Goal: Check status: Check status

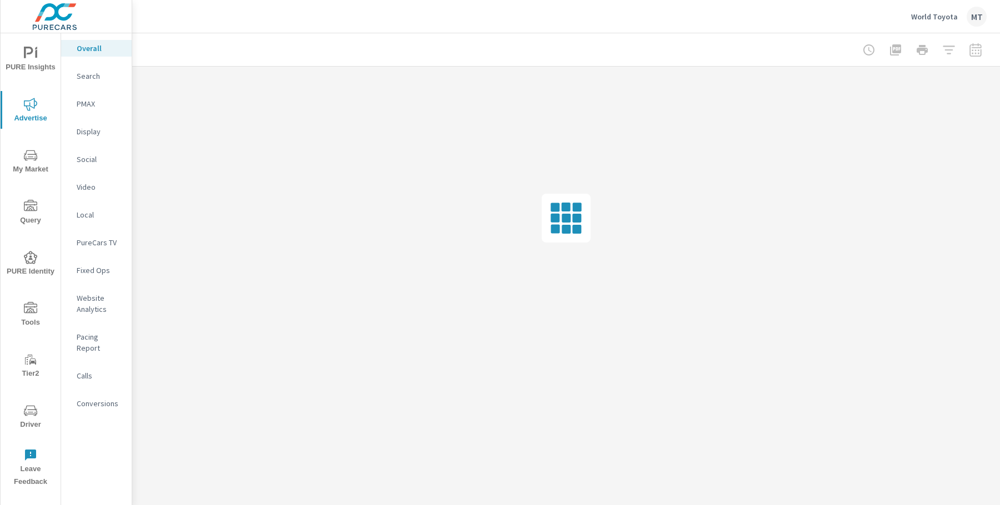
click at [94, 160] on p "Social" at bounding box center [100, 159] width 46 height 11
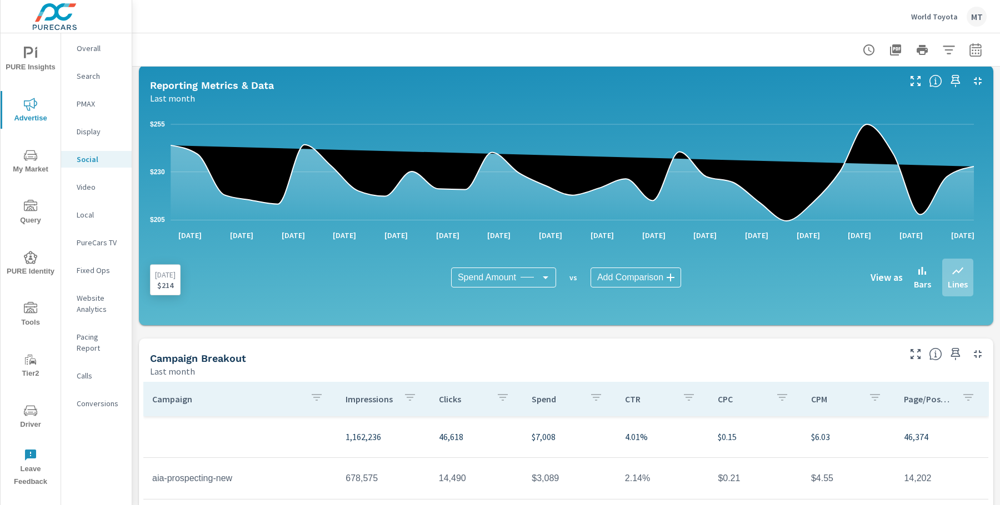
scroll to position [229, 0]
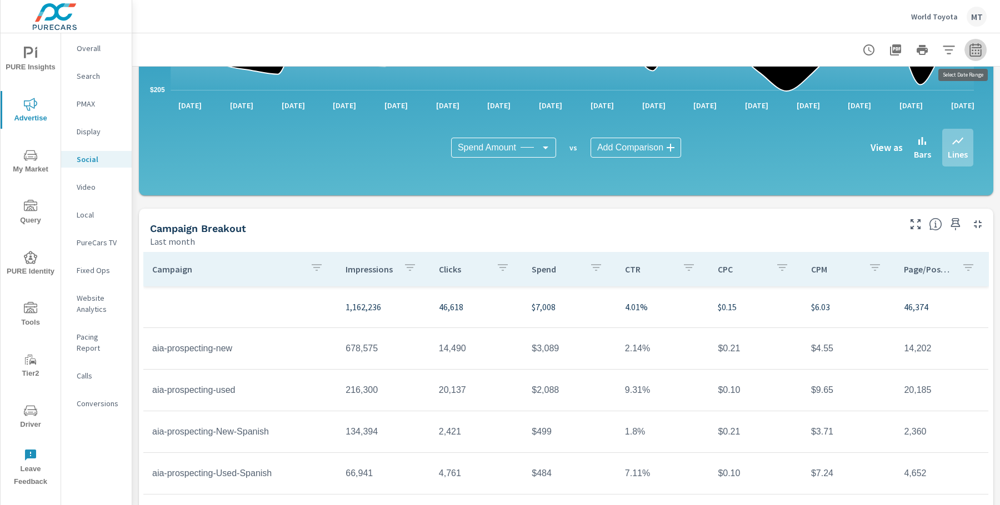
click at [970, 51] on icon "button" at bounding box center [975, 49] width 13 height 13
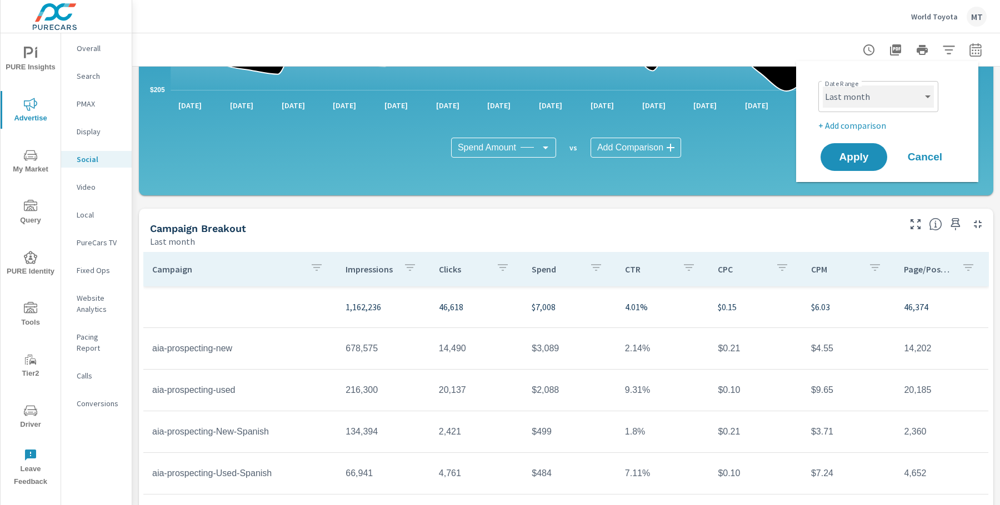
click at [919, 100] on select "Custom [DATE] Last week Last 7 days Last 14 days Last 30 days Last 45 days Last…" at bounding box center [878, 97] width 111 height 22
click at [888, 97] on select "Custom [DATE] Last week Last 7 days Last 14 days Last 30 days Last 45 days Last…" at bounding box center [878, 97] width 111 height 22
select select "custom"
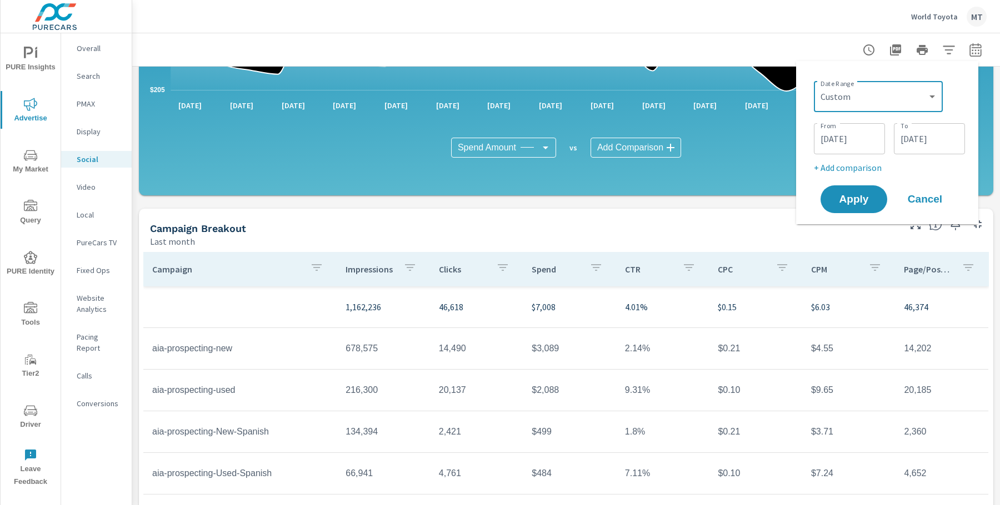
click at [909, 137] on input "[DATE]" at bounding box center [929, 139] width 62 height 22
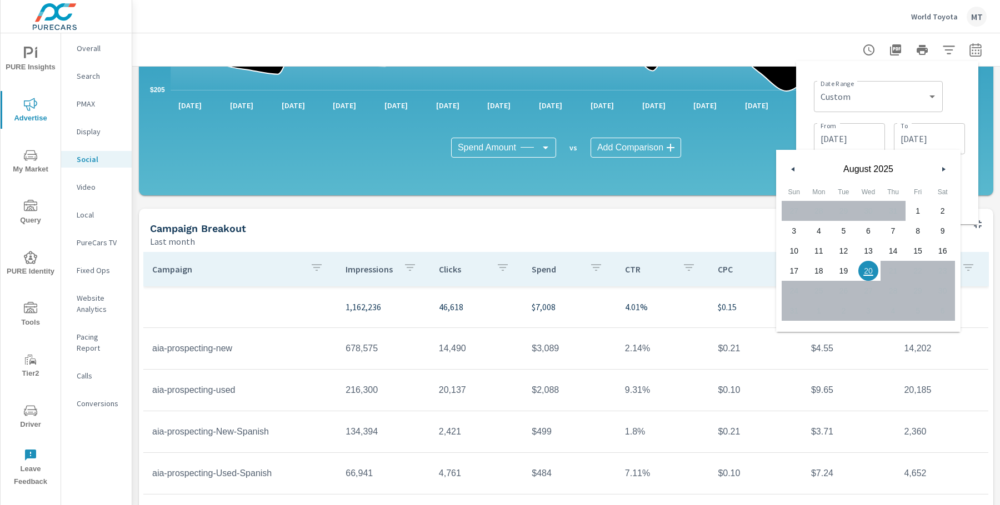
click at [853, 269] on span "19" at bounding box center [843, 271] width 25 height 14
type input "[DATE]"
click at [955, 106] on div "Date Range Custom [DATE] Last week Last 7 days Last 14 days Last 30 days Last 4…" at bounding box center [889, 96] width 151 height 38
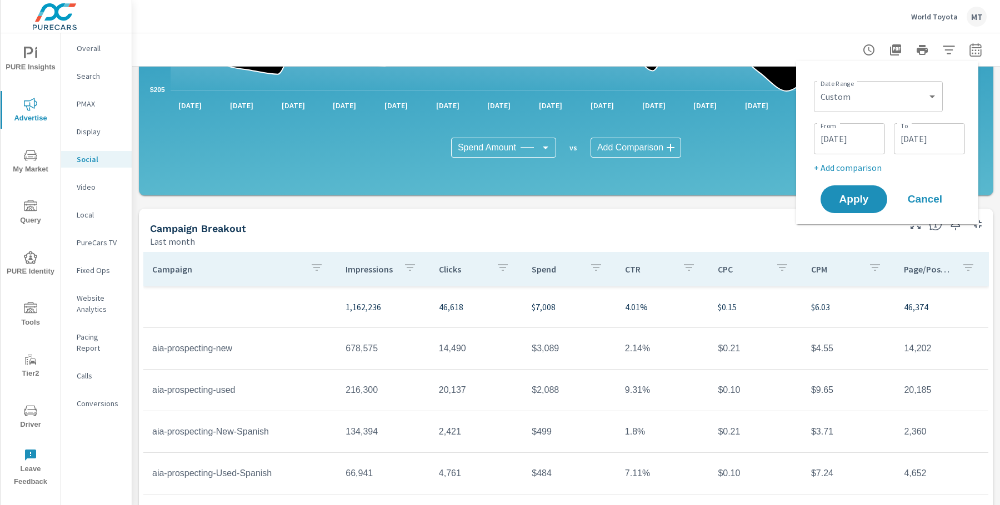
click at [863, 172] on p "+ Add comparison" at bounding box center [889, 167] width 151 height 13
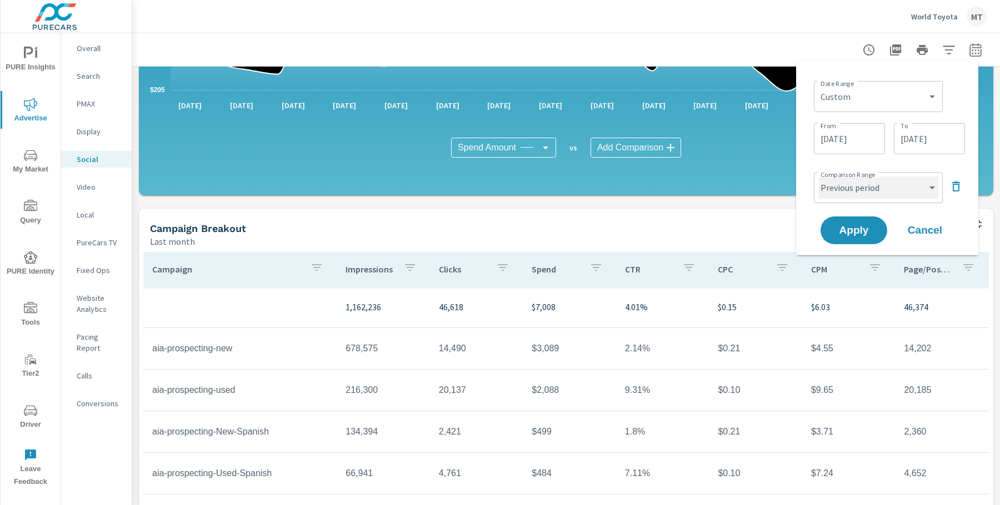
click at [861, 194] on select "Custom Previous period Previous month Previous year" at bounding box center [878, 188] width 120 height 22
select select "Previous month"
click at [859, 222] on button "Apply" at bounding box center [853, 230] width 69 height 29
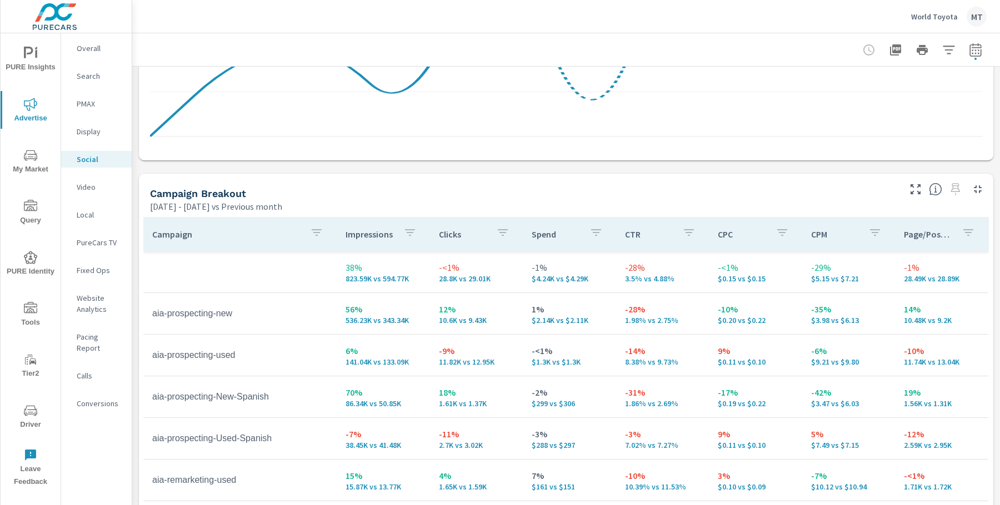
scroll to position [382, 0]
